Goal: Information Seeking & Learning: Learn about a topic

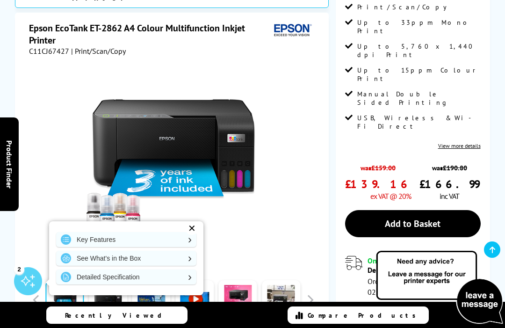
scroll to position [315, 0]
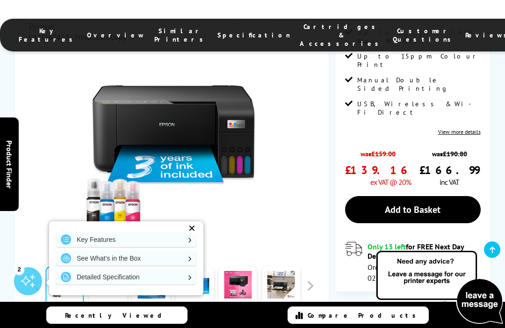
click at [197, 235] on div "✕" at bounding box center [191, 227] width 13 height 13
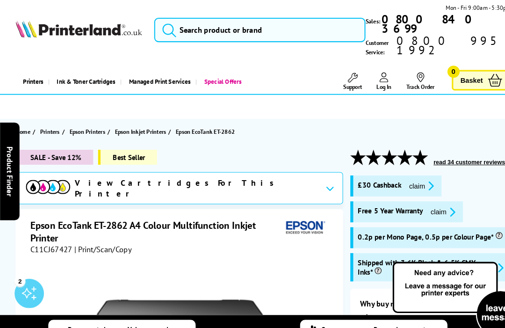
scroll to position [0, 0]
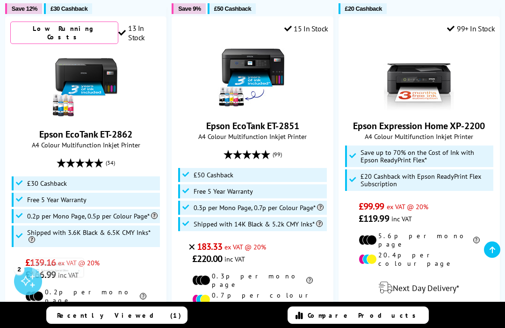
scroll to position [384, 0]
